Goal: Transaction & Acquisition: Book appointment/travel/reservation

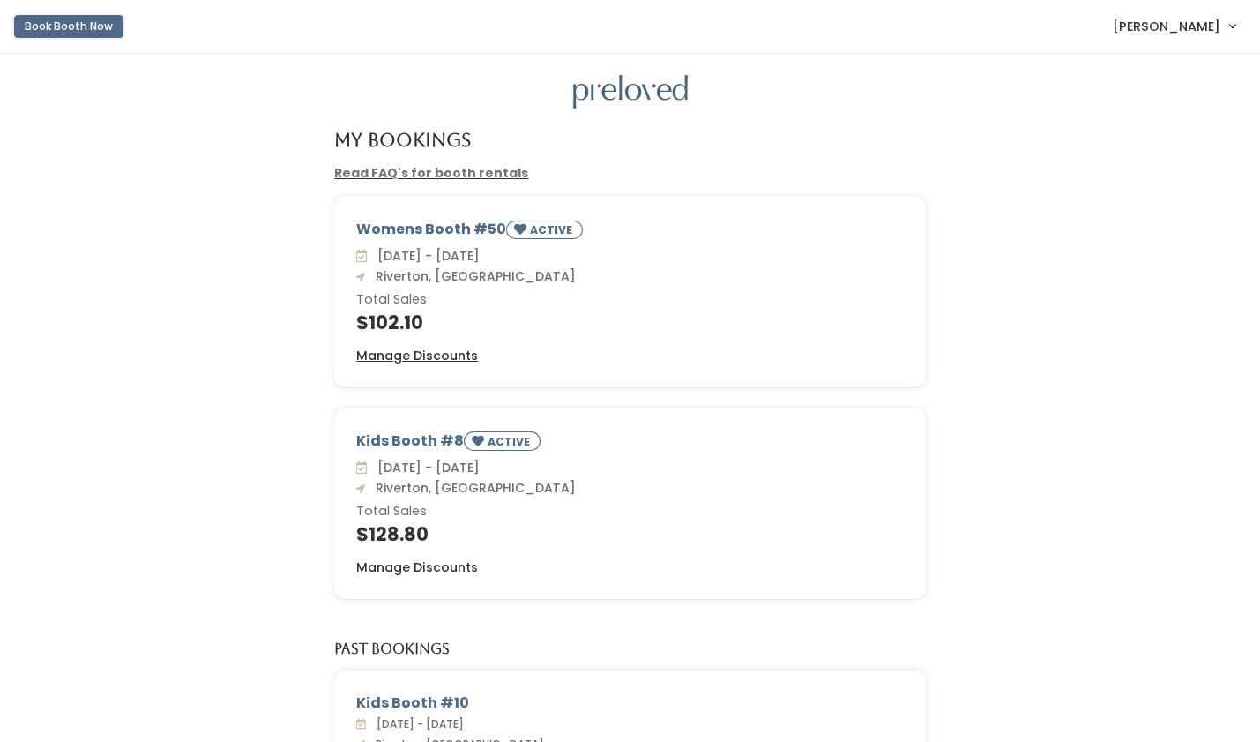
click at [52, 26] on button "Book Booth Now" at bounding box center [68, 26] width 109 height 23
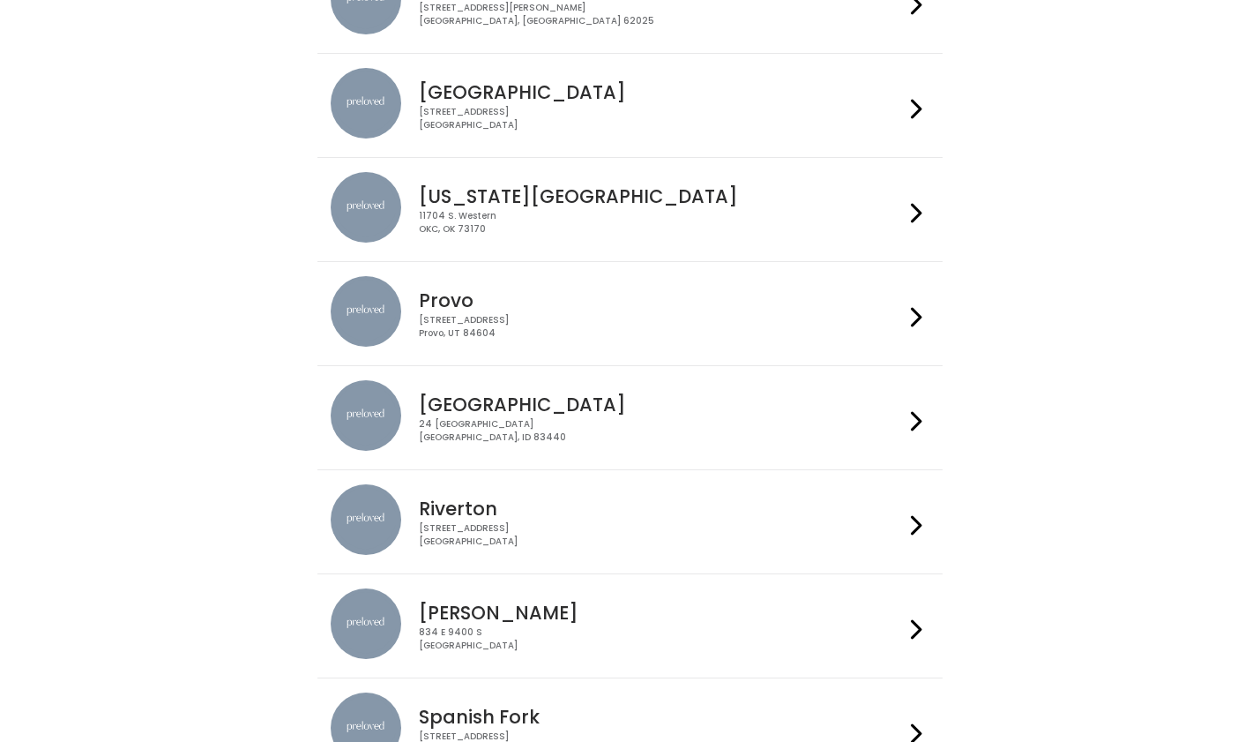
scroll to position [490, 0]
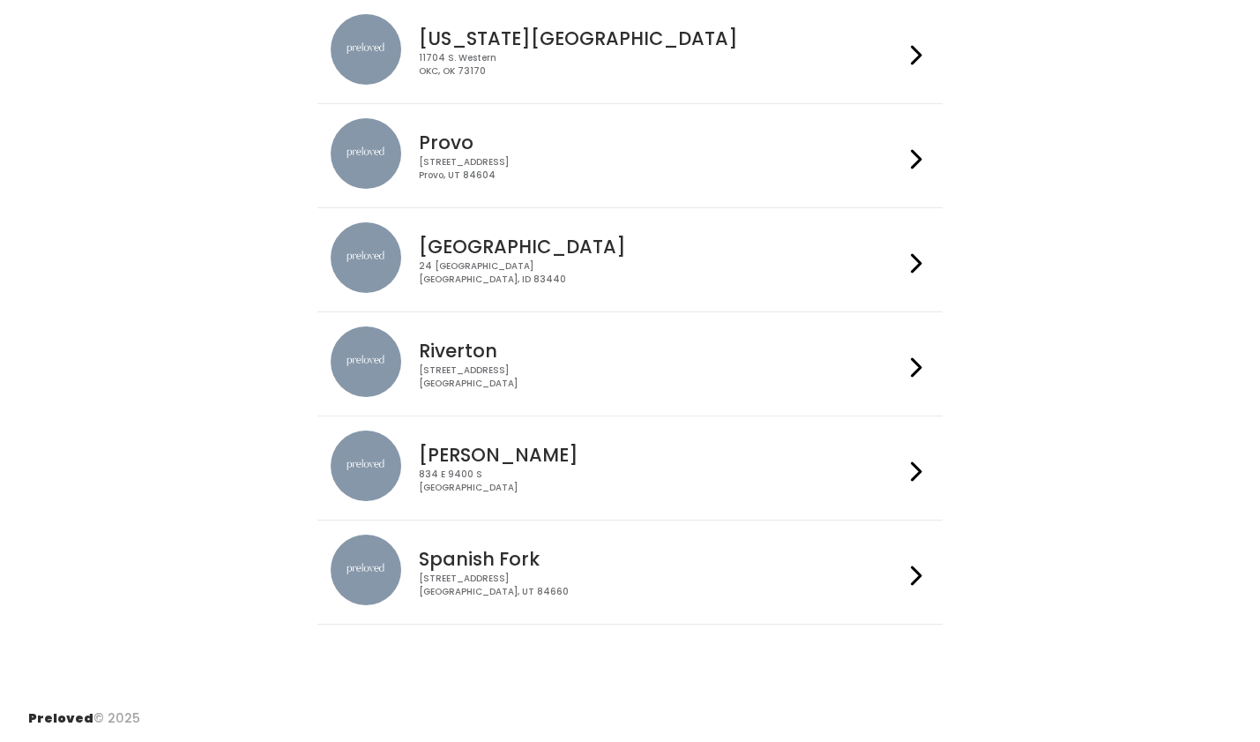
click at [512, 377] on div "2602 West 12600 South Riverton, UT 84065" at bounding box center [661, 377] width 485 height 26
